Goal: Information Seeking & Learning: Learn about a topic

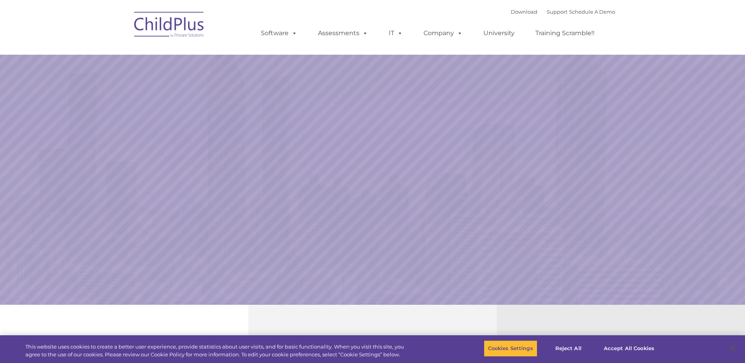
select select "MEDIUM"
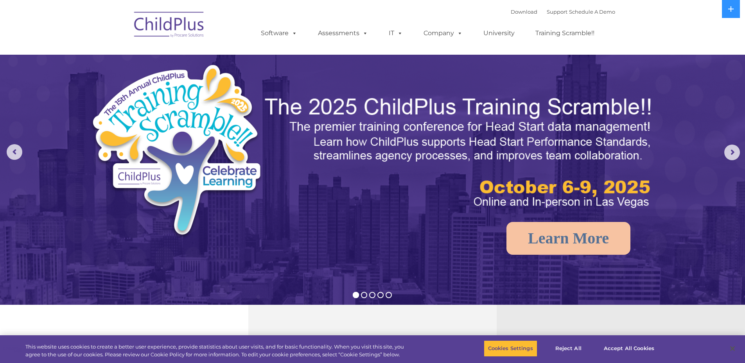
click at [179, 27] on img at bounding box center [169, 25] width 78 height 39
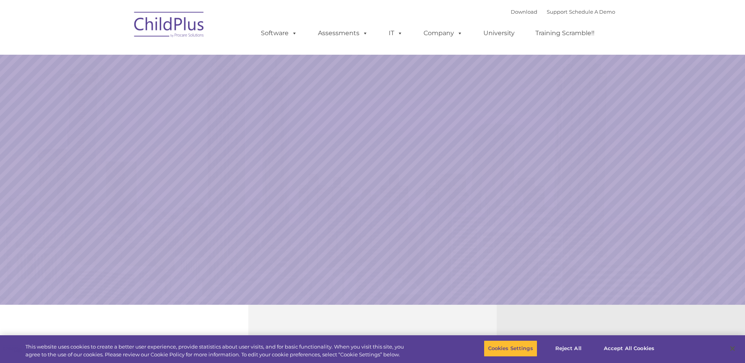
select select "MEDIUM"
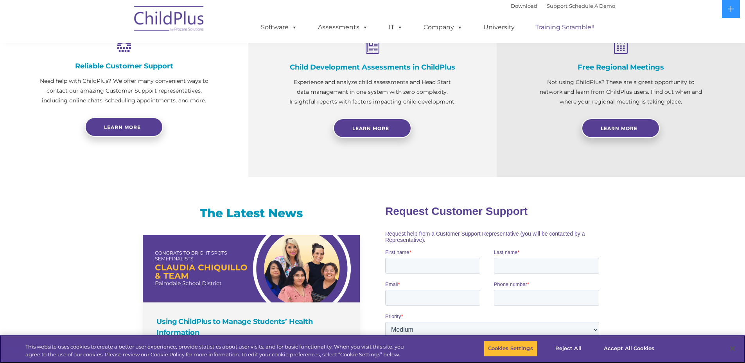
scroll to position [314, 0]
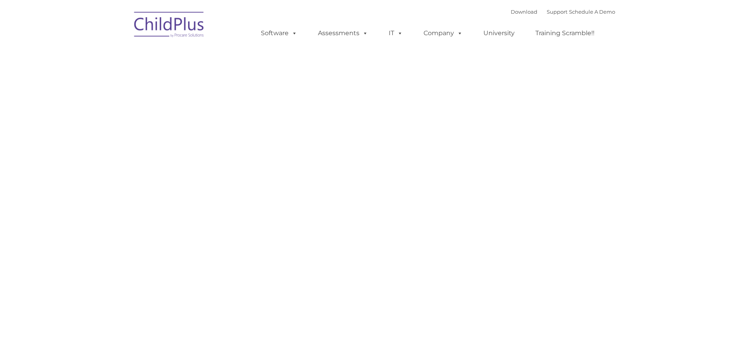
type input ""
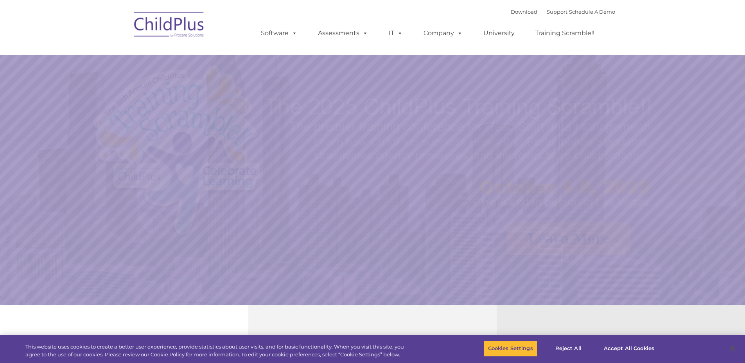
select select "MEDIUM"
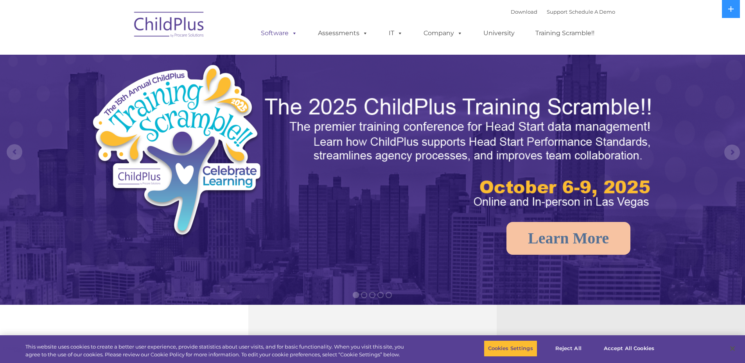
click at [287, 29] on link "Software" at bounding box center [279, 33] width 52 height 16
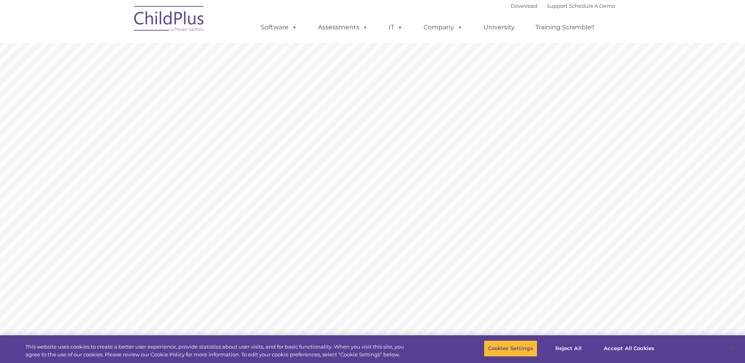
click at [348, 32] on link "Assessments" at bounding box center [343, 28] width 66 height 16
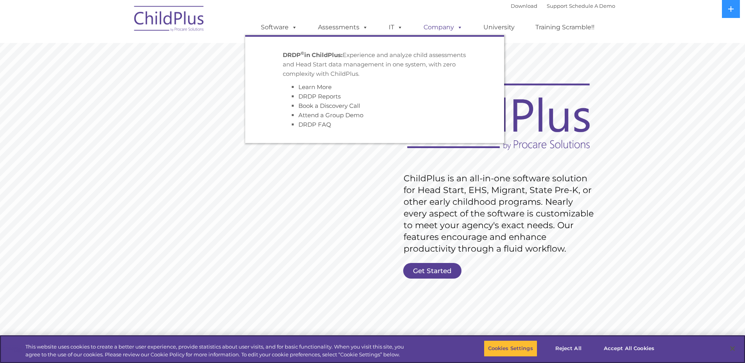
click at [417, 32] on link "Company" at bounding box center [443, 28] width 55 height 16
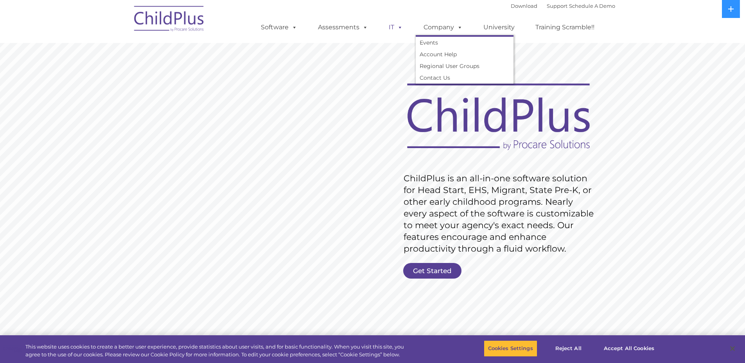
click at [395, 31] on link "IT" at bounding box center [396, 28] width 30 height 16
click at [429, 28] on link "Company" at bounding box center [443, 28] width 55 height 16
click at [492, 23] on link "University" at bounding box center [499, 28] width 47 height 16
